Goal: Find specific page/section: Find specific page/section

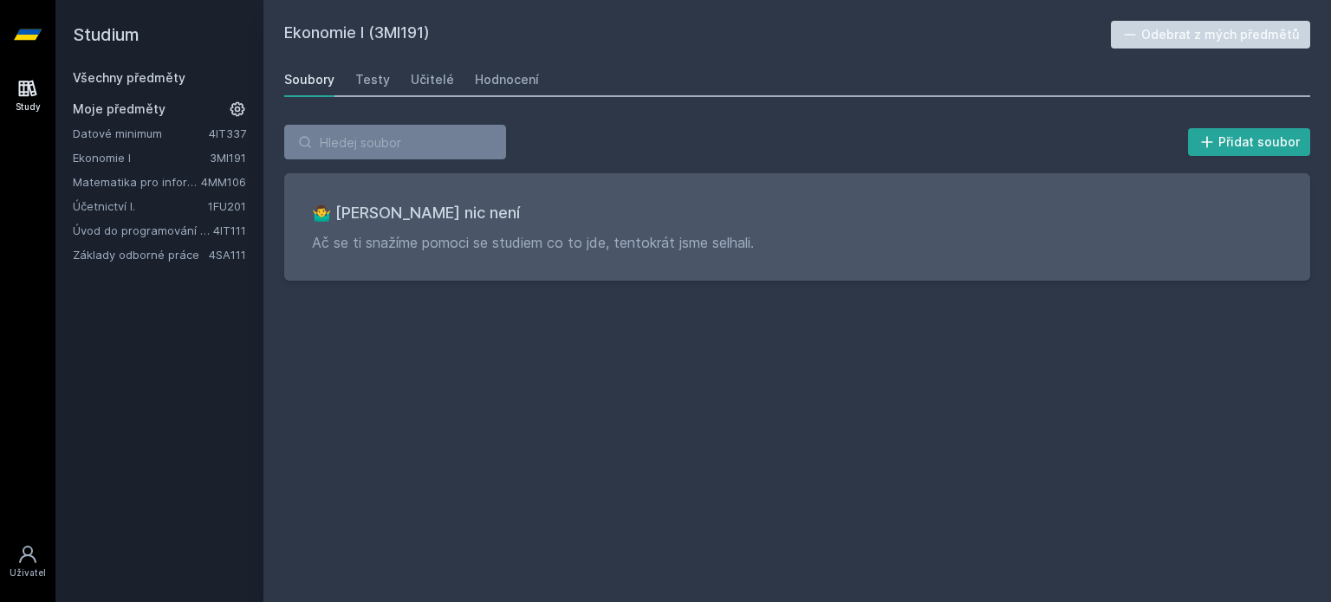
click at [121, 29] on h2 "Studium" at bounding box center [159, 34] width 173 height 69
click at [138, 89] on div "Všechny předměty Moje předměty Datové minimum 4IT337 Ekonomie I 3MI191 Matemati…" at bounding box center [159, 166] width 173 height 194
click at [138, 84] on link "Všechny předměty" at bounding box center [129, 77] width 113 height 15
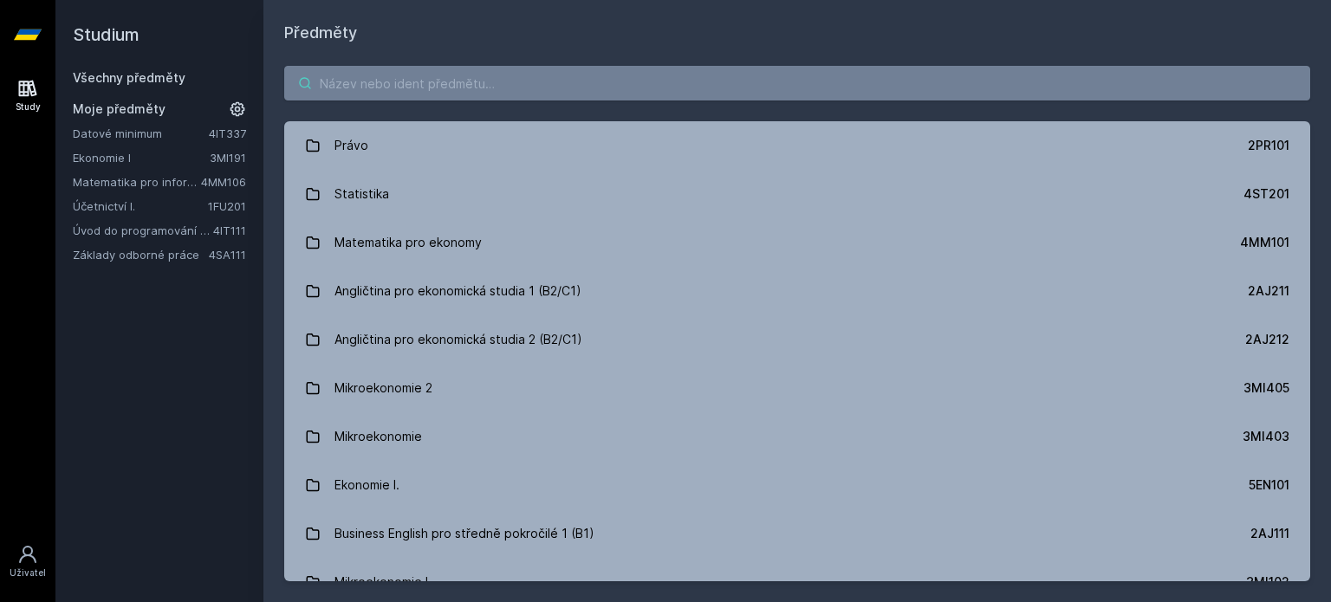
click at [561, 97] on input "search" at bounding box center [797, 83] width 1026 height 35
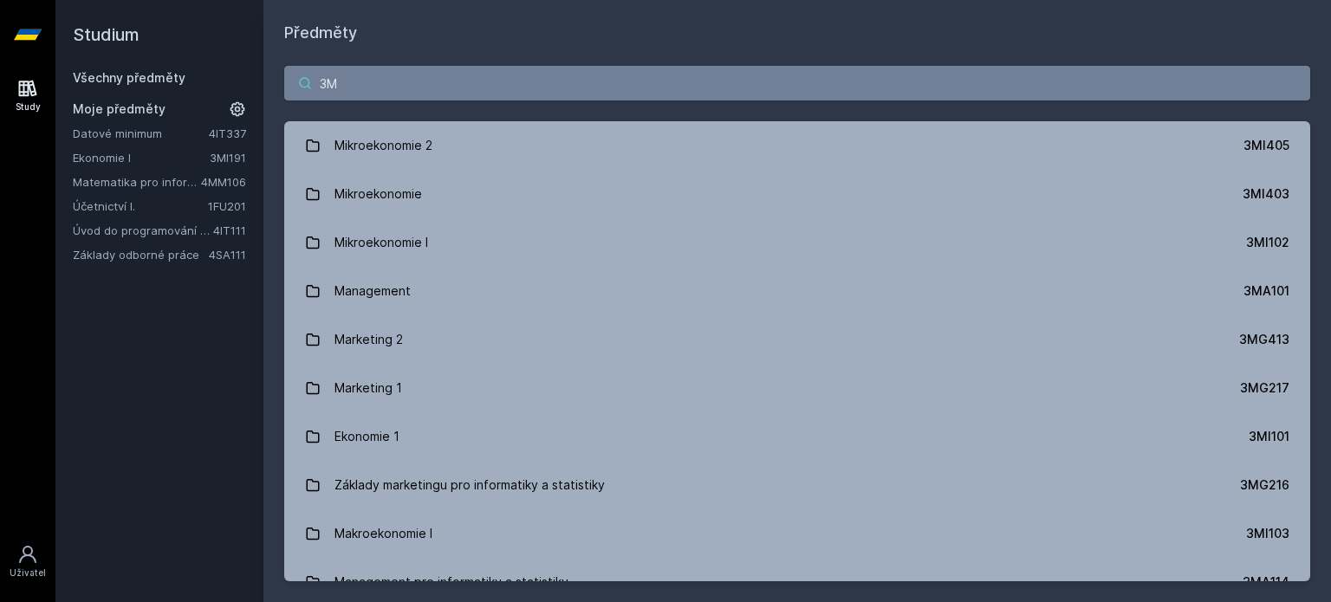
type input "3"
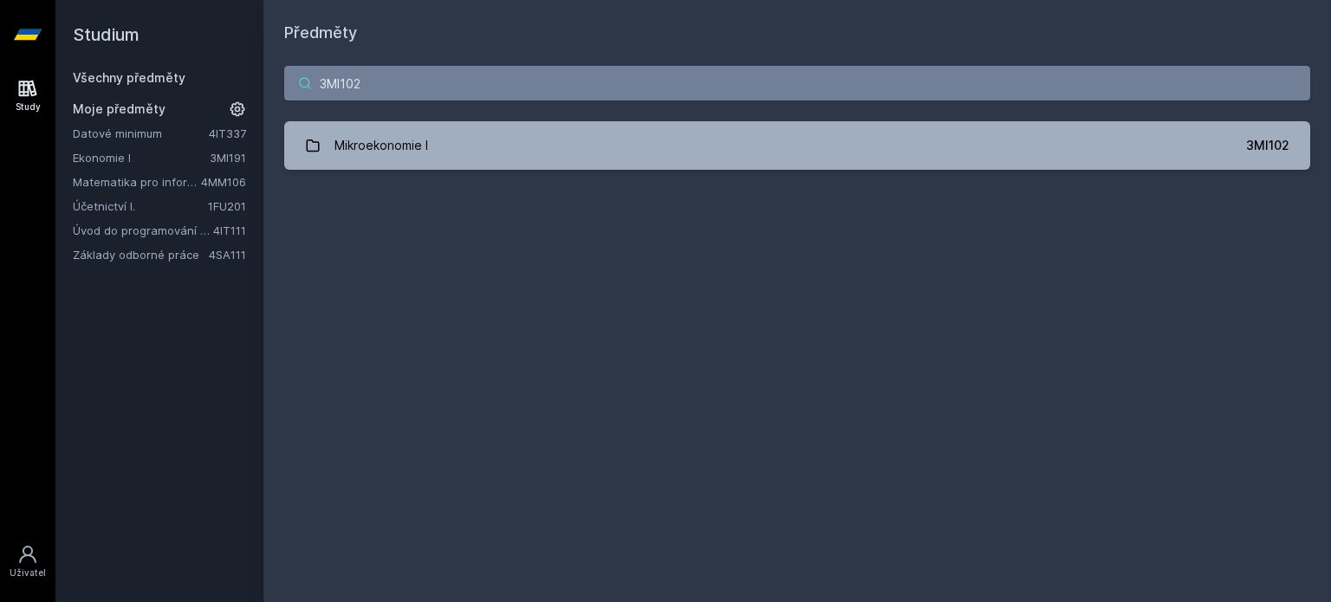
type input "3MI102"
click at [697, 114] on div "3MI102 Mikroekonomie I 3MI102 Jejda, něco se pokazilo." at bounding box center [797, 118] width 1068 height 146
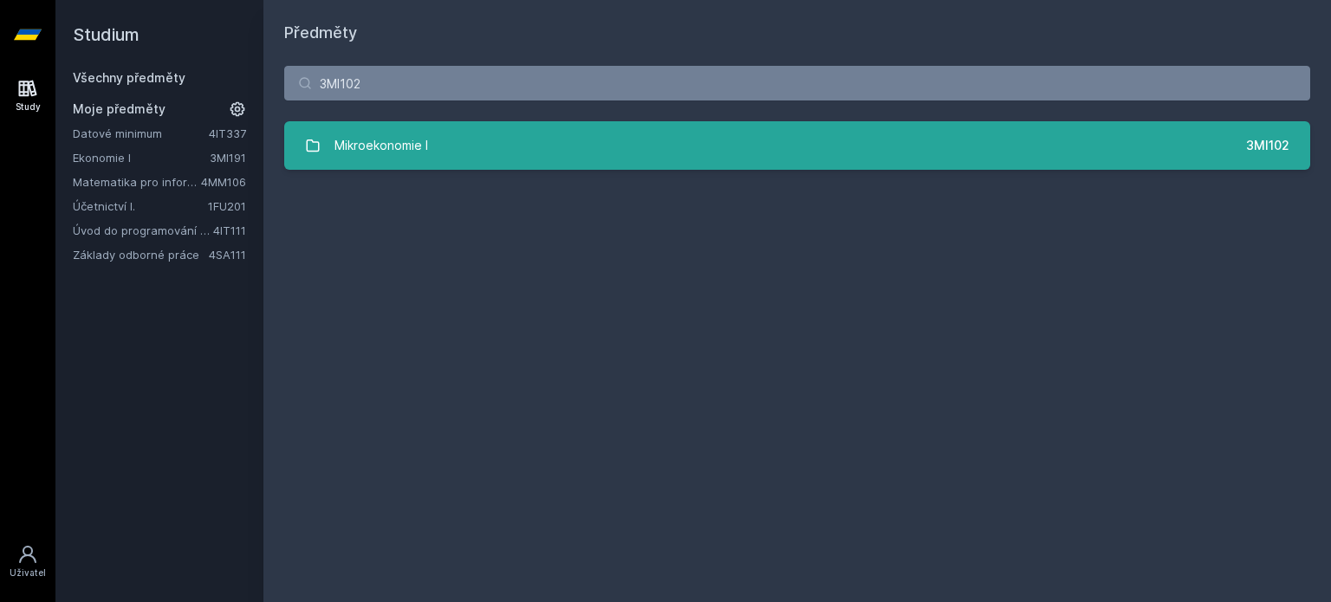
click at [704, 131] on link "Mikroekonomie I 3MI102" at bounding box center [797, 145] width 1026 height 49
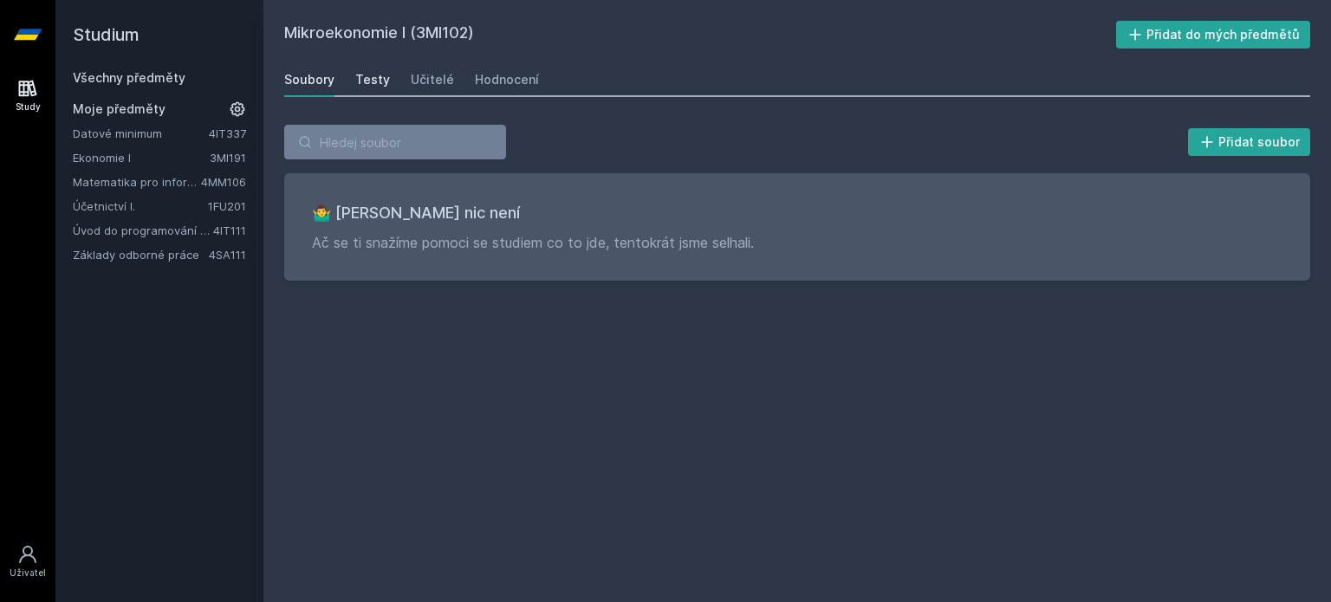
click at [366, 76] on div "Testy" at bounding box center [372, 79] width 35 height 17
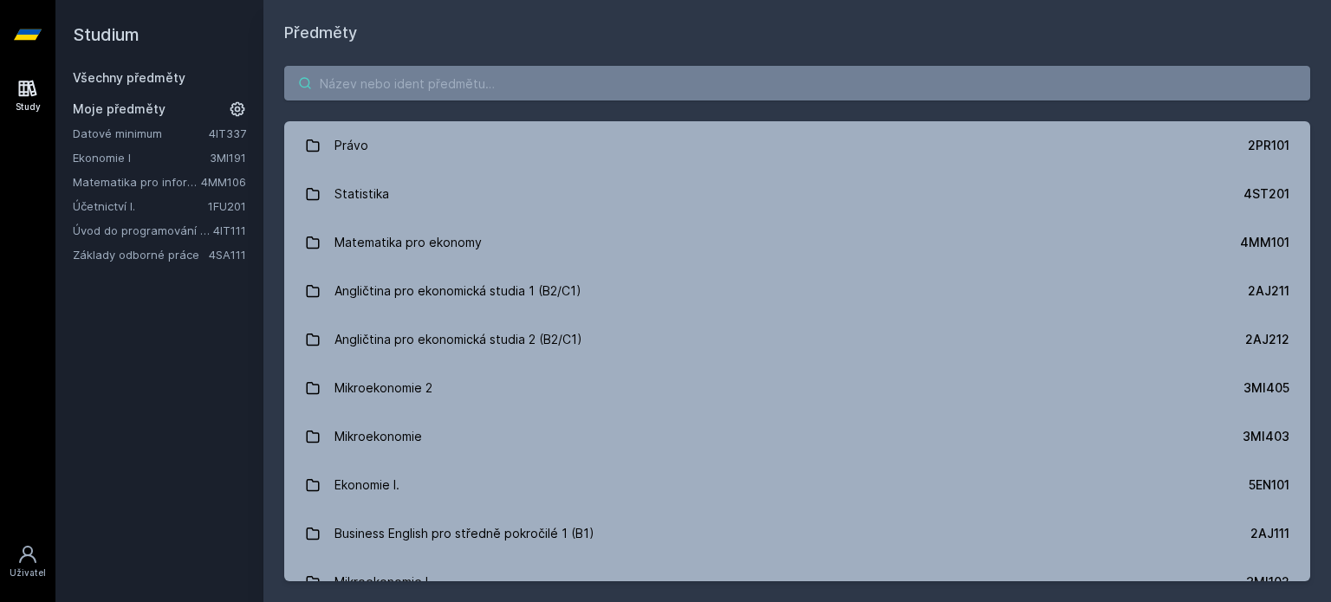
click at [393, 82] on input "search" at bounding box center [797, 83] width 1026 height 35
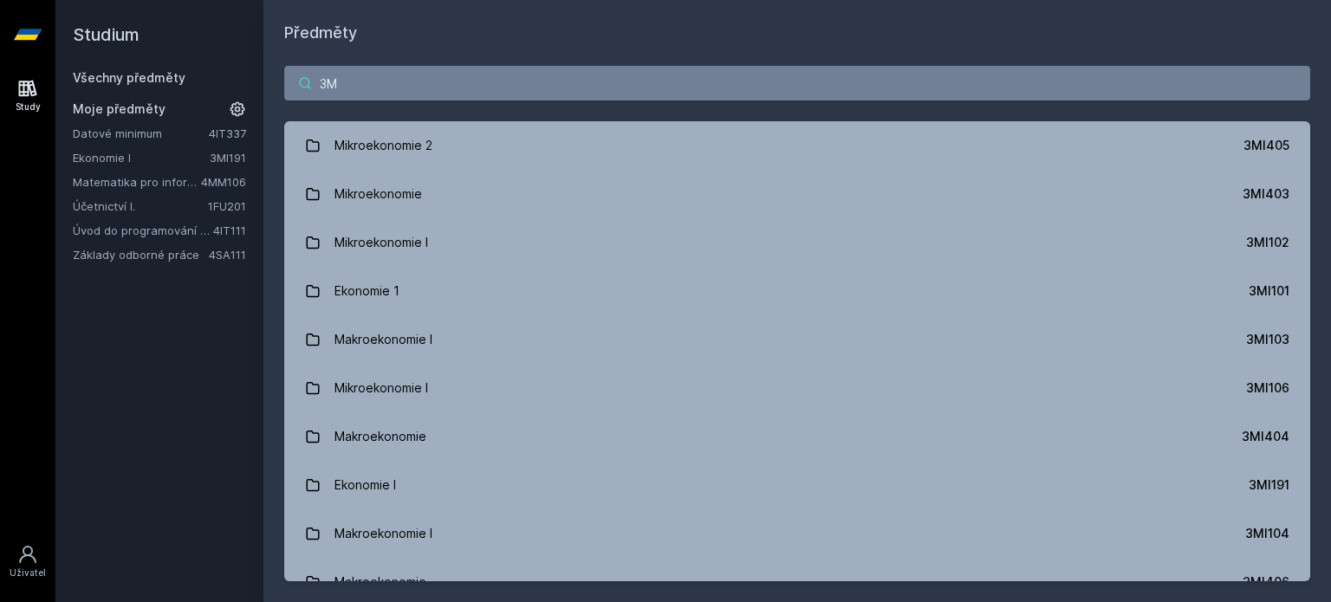
type input "3"
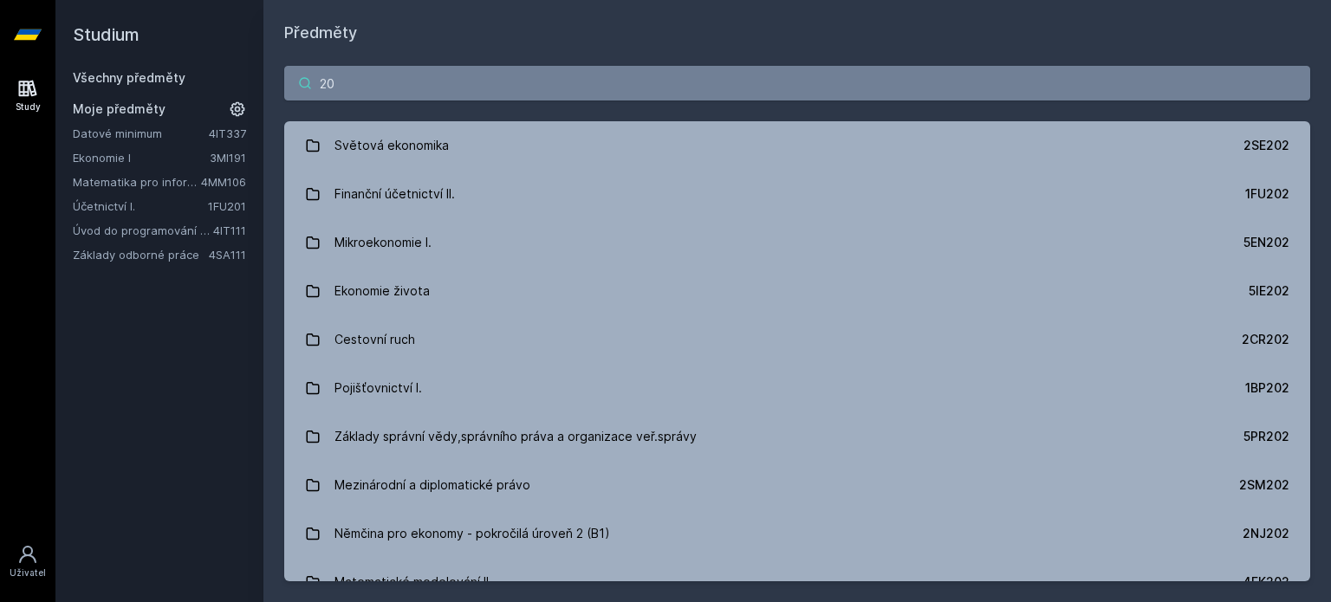
type input "2"
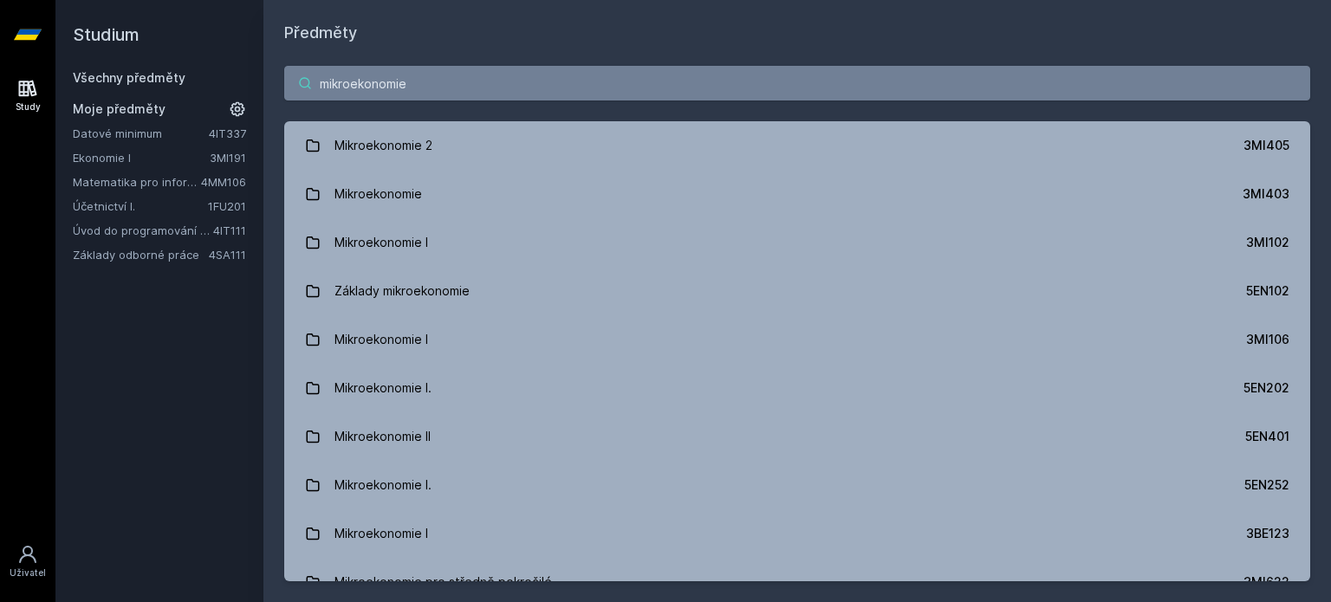
type input "mikroekonomie"
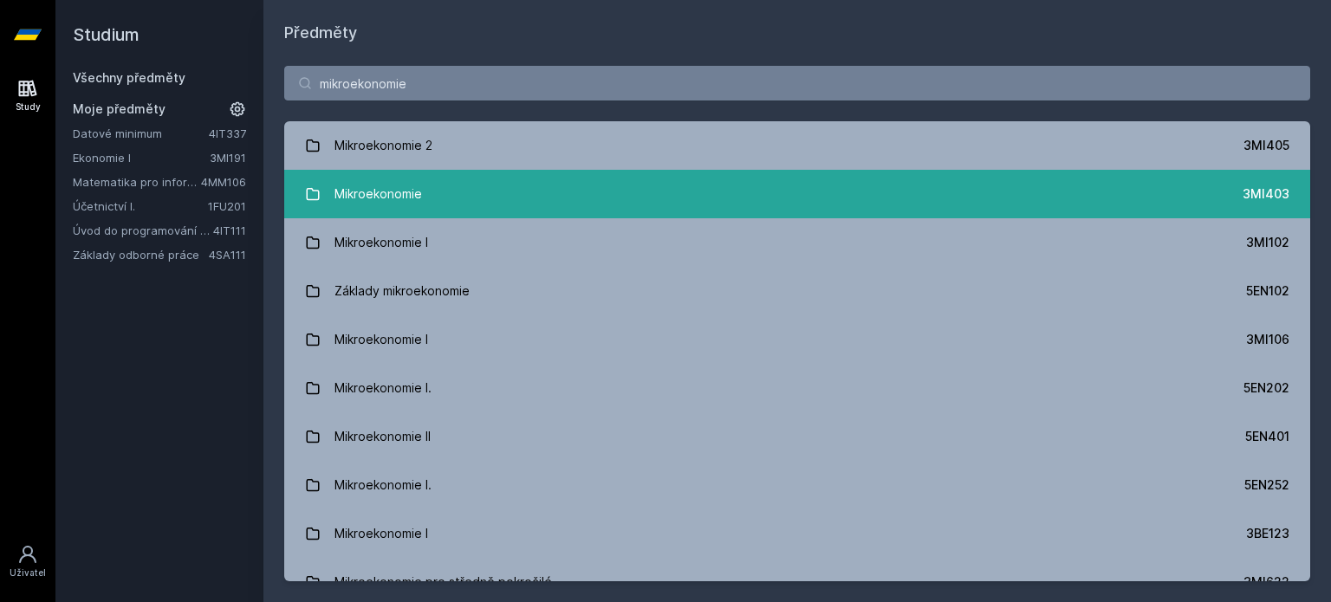
click at [459, 196] on link "Mikroekonomie 3MI403" at bounding box center [797, 194] width 1026 height 49
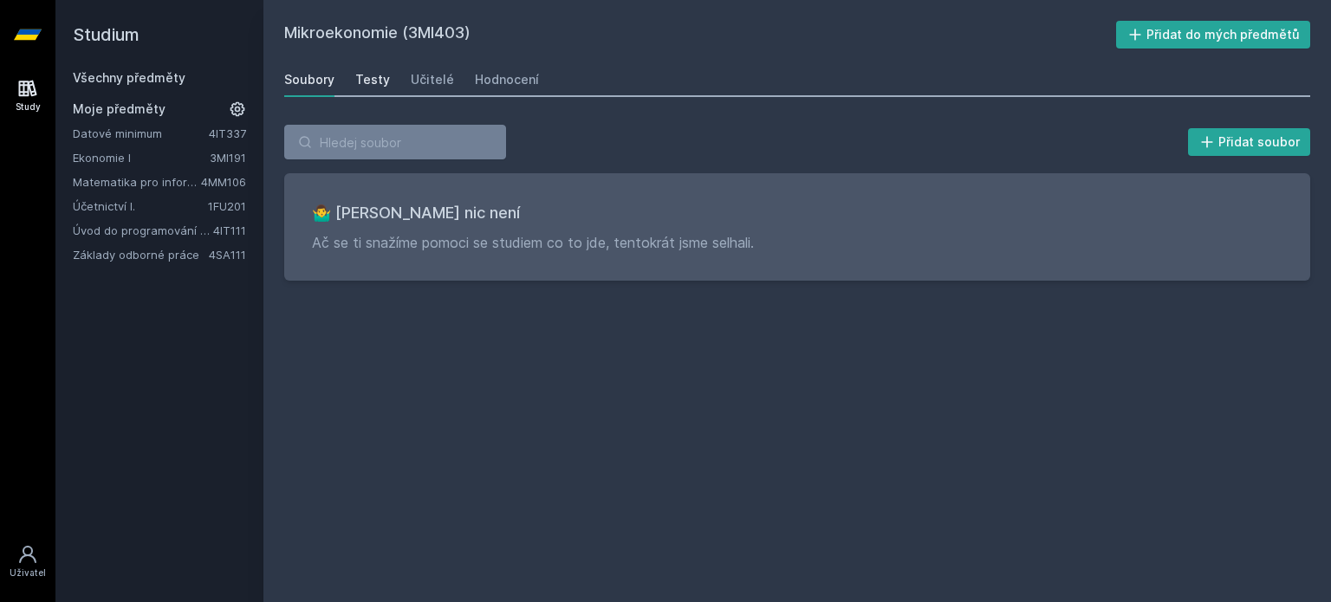
click at [382, 92] on link "Testy" at bounding box center [372, 79] width 35 height 35
